Goal: Use online tool/utility

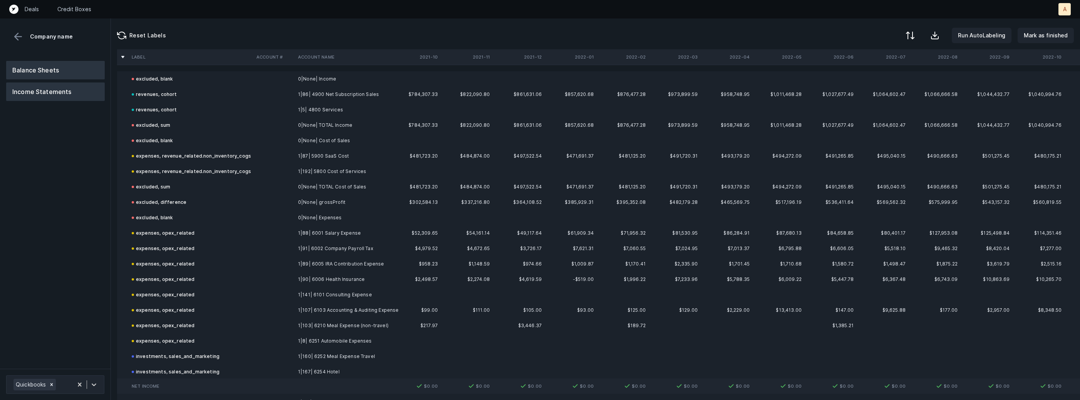
click at [65, 70] on button "Balance Sheets" at bounding box center [55, 70] width 99 height 18
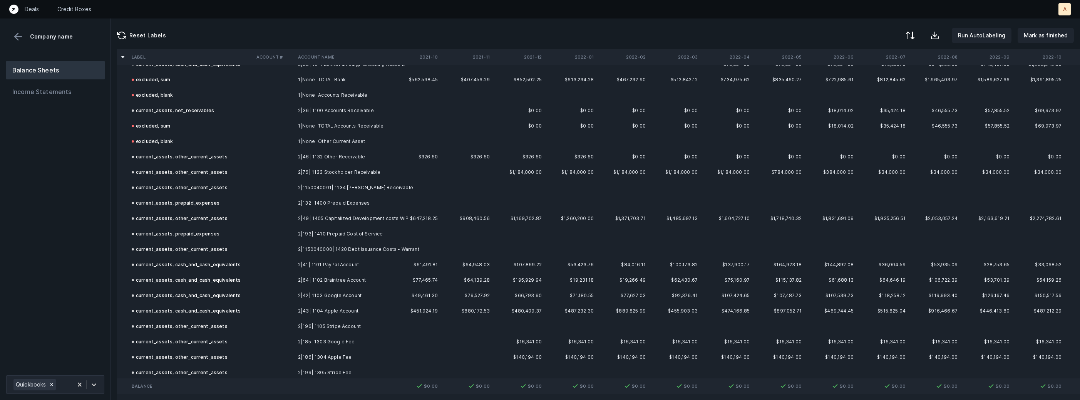
scroll to position [92, 0]
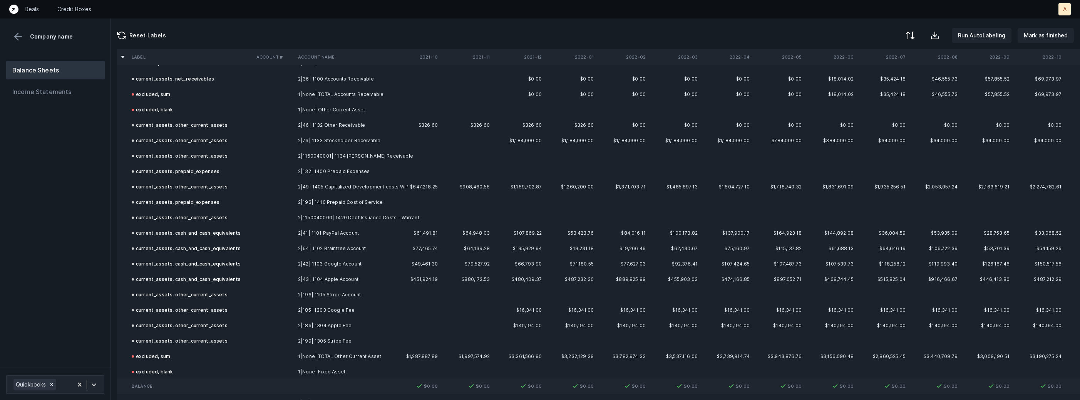
click at [319, 231] on td "2|41| 1101 PayPal Account" at bounding box center [342, 232] width 94 height 15
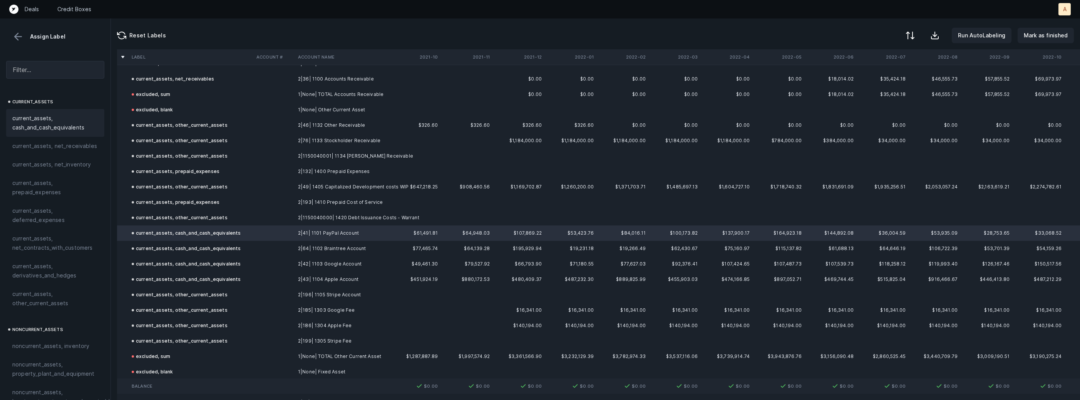
click at [316, 243] on td "2|64| 1102 Braintree Account" at bounding box center [342, 248] width 94 height 15
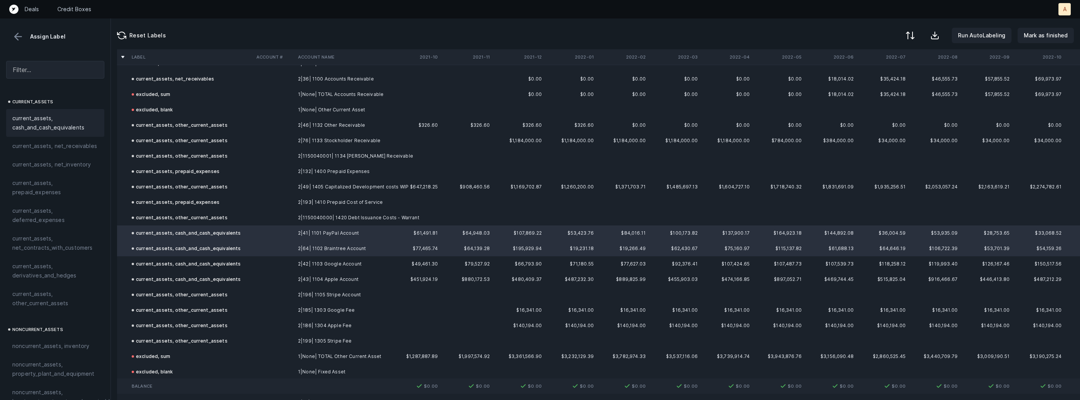
click at [308, 263] on td "2|42| 1103 Google Account" at bounding box center [342, 263] width 94 height 15
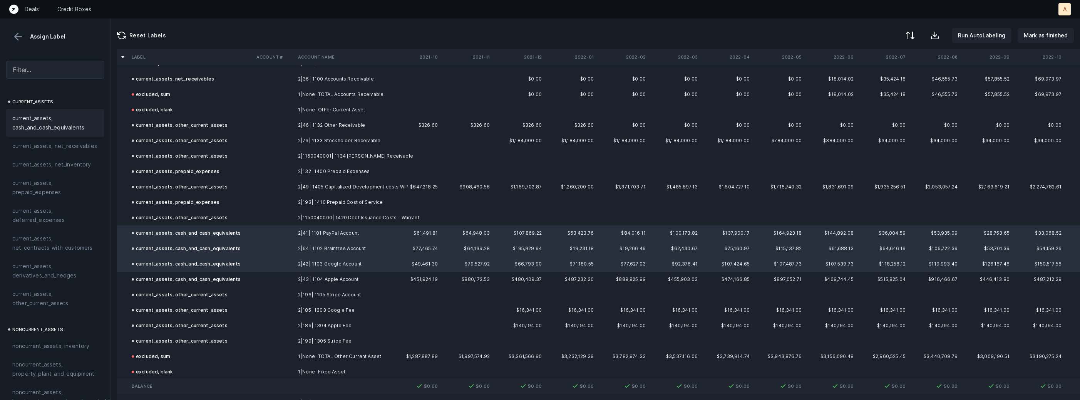
click at [288, 278] on td at bounding box center [274, 278] width 42 height 15
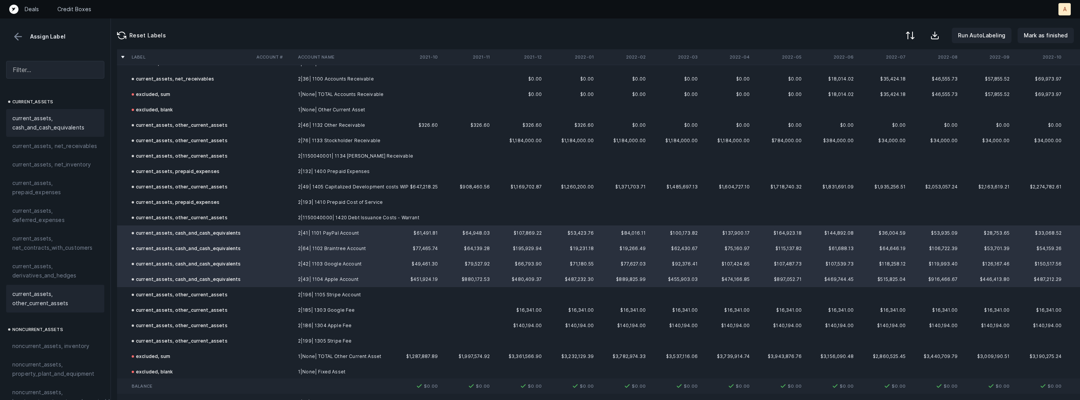
click at [44, 303] on span "current_assets, other_current_assets" at bounding box center [55, 298] width 86 height 18
